Goal: Task Accomplishment & Management: Use online tool/utility

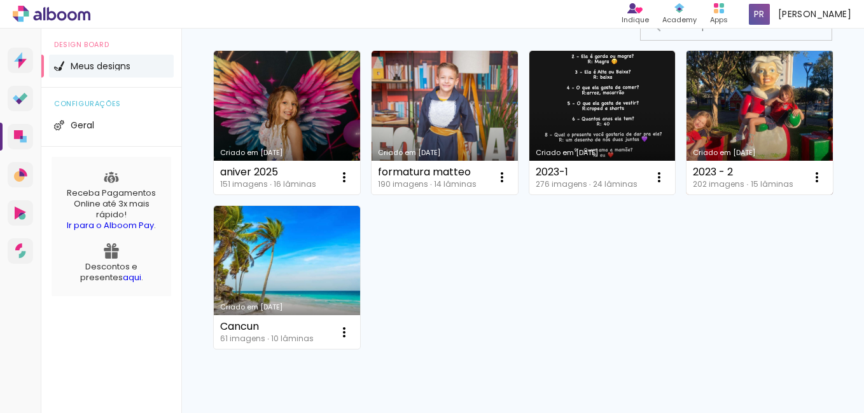
scroll to position [116, 0]
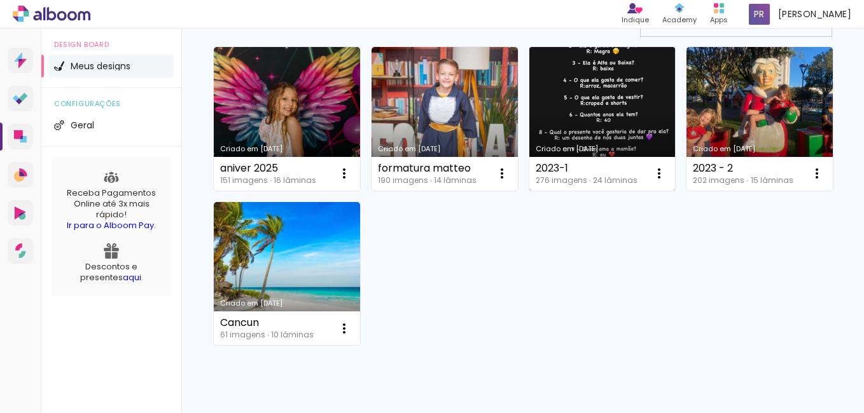
click at [590, 120] on link "Criado em [DATE]" at bounding box center [602, 119] width 146 height 144
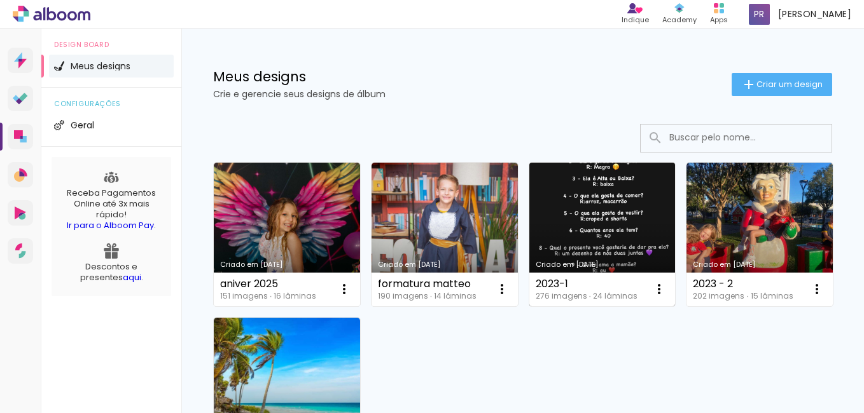
click at [606, 230] on link "Criado em [DATE]" at bounding box center [602, 235] width 146 height 144
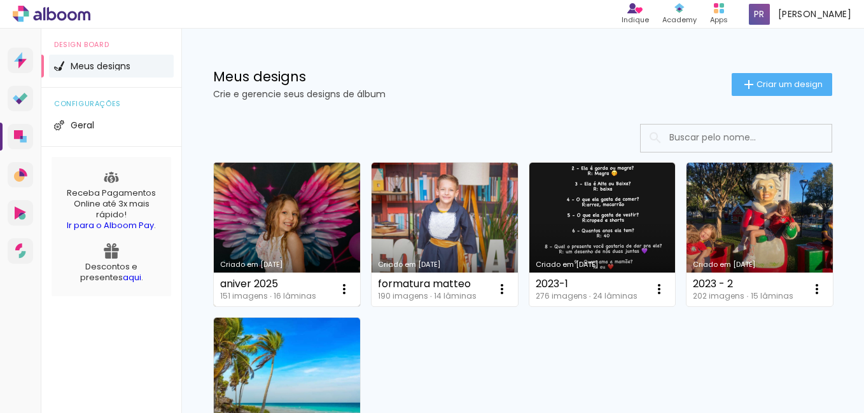
click at [300, 196] on link "Criado em [DATE]" at bounding box center [287, 235] width 146 height 144
click at [296, 214] on link "Criado em [DATE]" at bounding box center [287, 235] width 146 height 144
